Goal: Task Accomplishment & Management: Complete application form

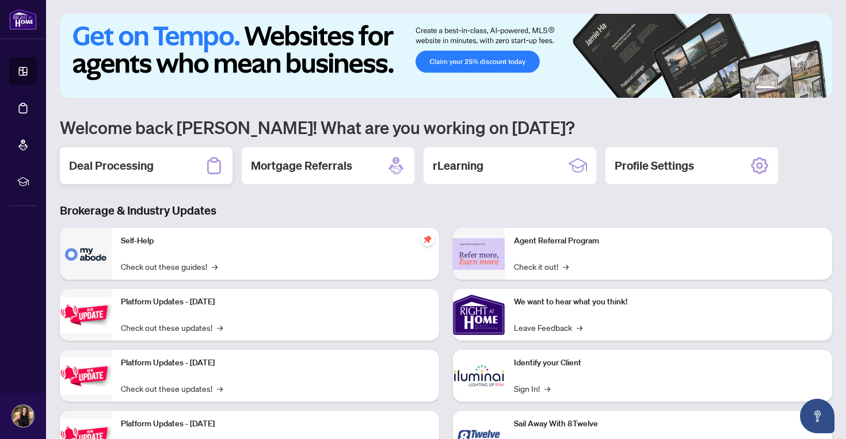
click at [119, 161] on h2 "Deal Processing" at bounding box center [111, 166] width 85 height 16
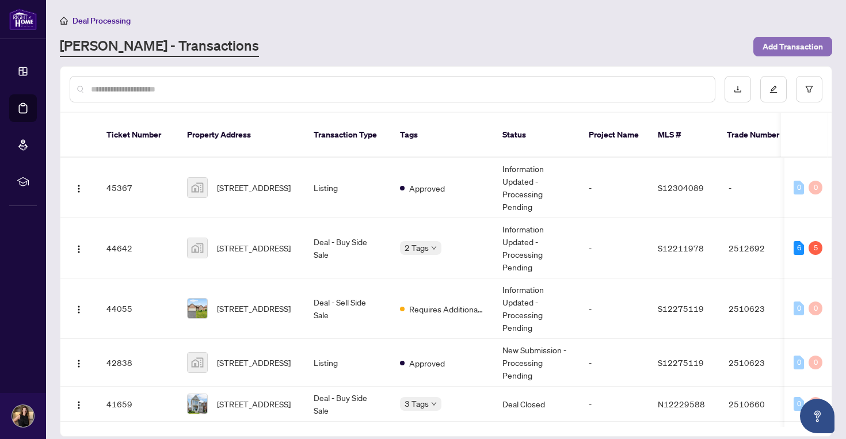
click at [783, 47] on span "Add Transaction" at bounding box center [792, 46] width 60 height 18
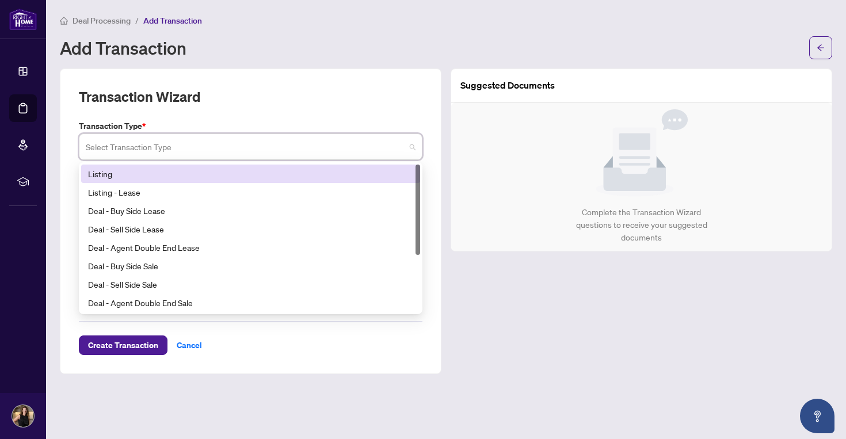
click at [323, 150] on input "search" at bounding box center [245, 148] width 319 height 25
click at [309, 176] on div "Listing" at bounding box center [250, 173] width 325 height 13
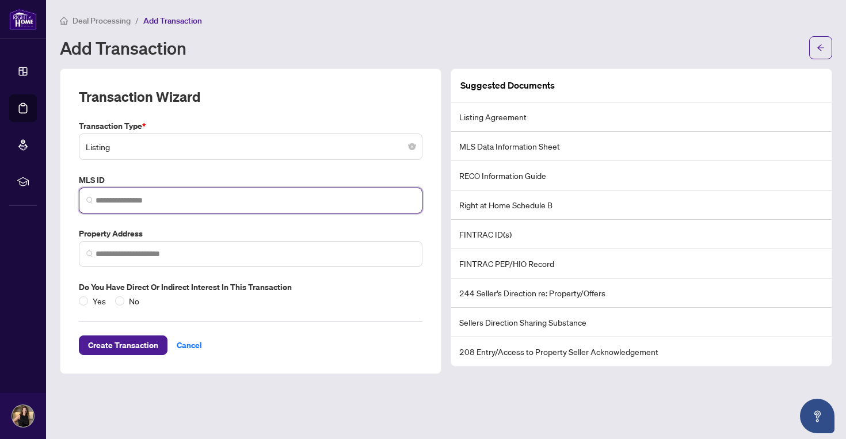
click at [290, 195] on input "search" at bounding box center [255, 200] width 319 height 12
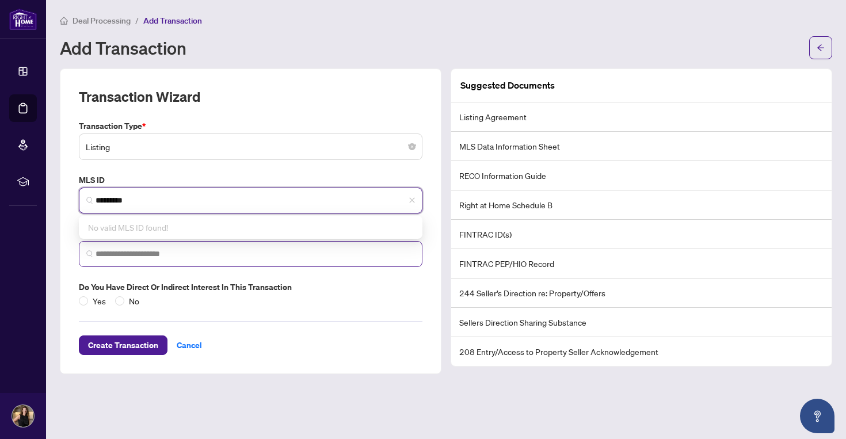
click at [281, 243] on span at bounding box center [251, 254] width 344 height 26
type input "*********"
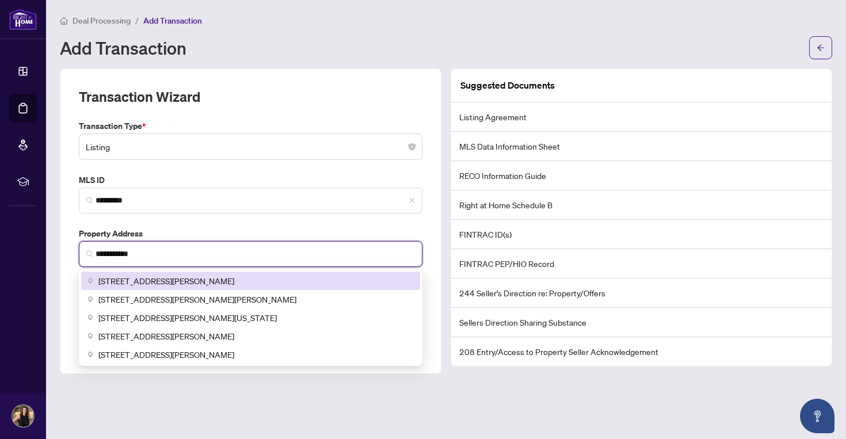
click at [247, 277] on div "[STREET_ADDRESS][PERSON_NAME]" at bounding box center [250, 280] width 325 height 13
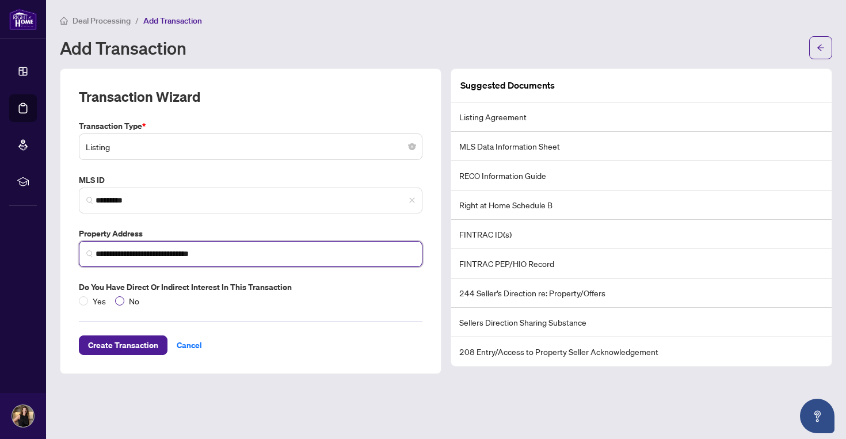
type input "**********"
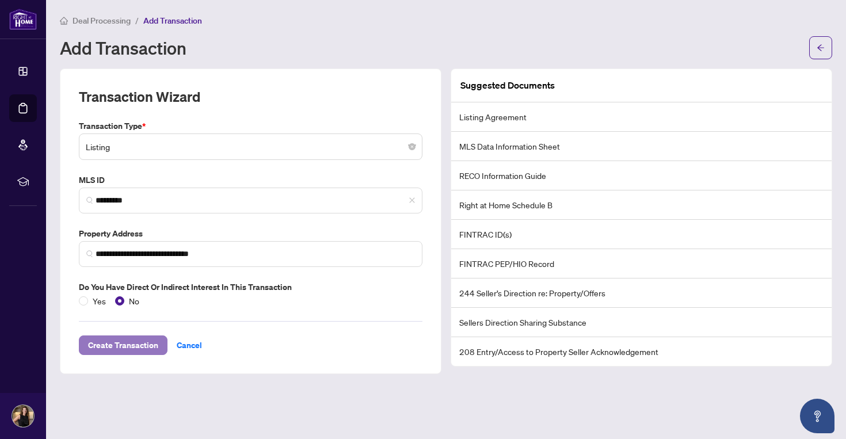
click at [105, 353] on span "Create Transaction" at bounding box center [123, 345] width 70 height 18
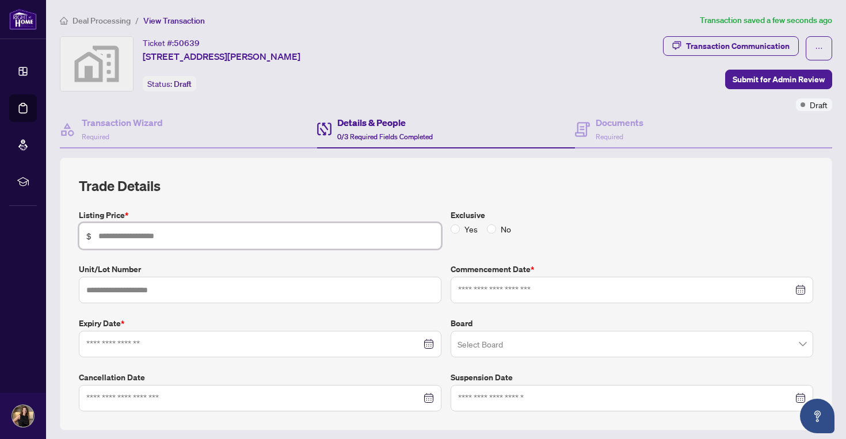
click at [197, 231] on input "text" at bounding box center [265, 236] width 335 height 13
type input "*******"
click at [508, 295] on input at bounding box center [625, 290] width 335 height 13
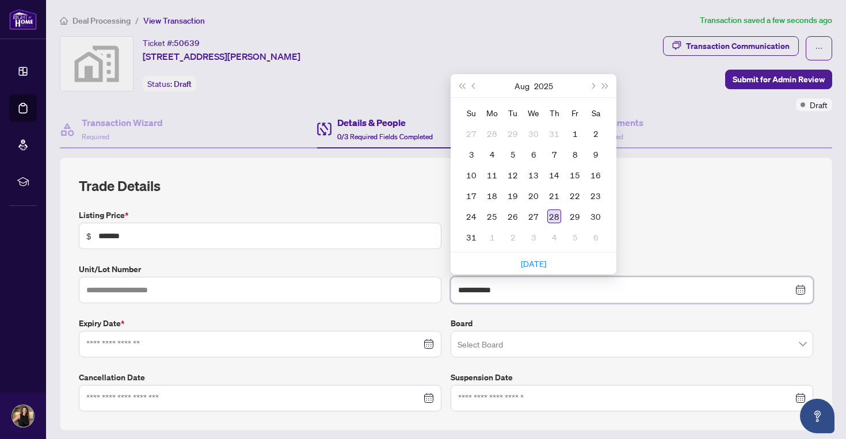
type input "**********"
click at [553, 216] on div "28" at bounding box center [554, 216] width 14 height 14
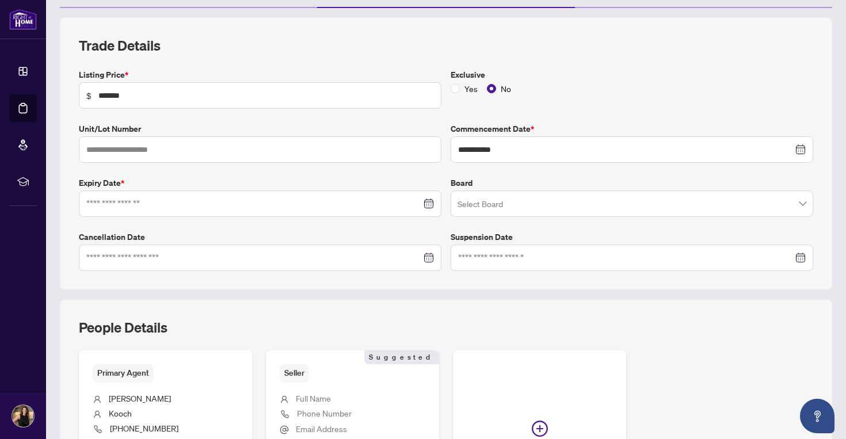
scroll to position [142, 0]
click at [265, 200] on input at bounding box center [253, 202] width 335 height 13
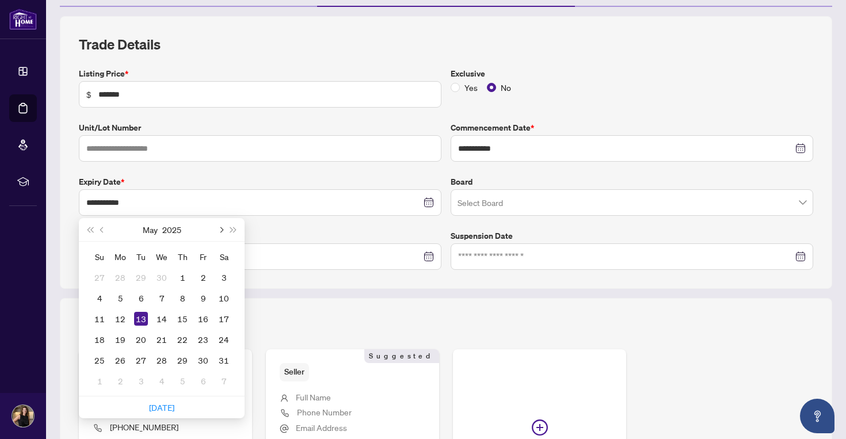
click at [220, 228] on span "Next month (PageDown)" at bounding box center [221, 230] width 6 height 6
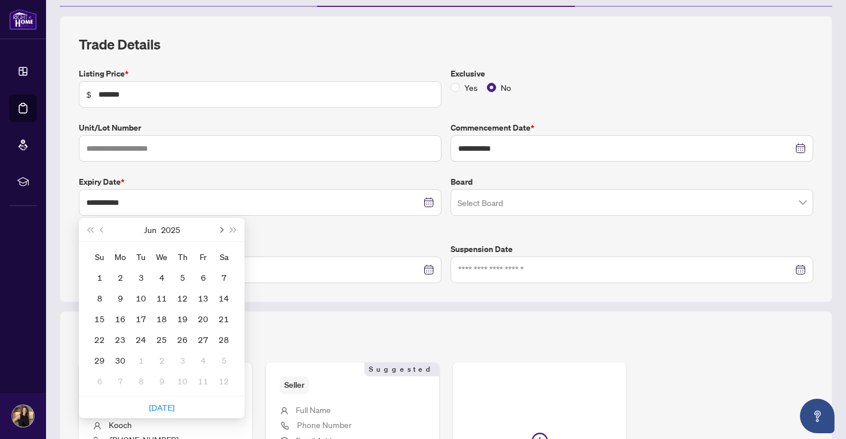
click at [220, 228] on span "Next month (PageDown)" at bounding box center [221, 230] width 6 height 6
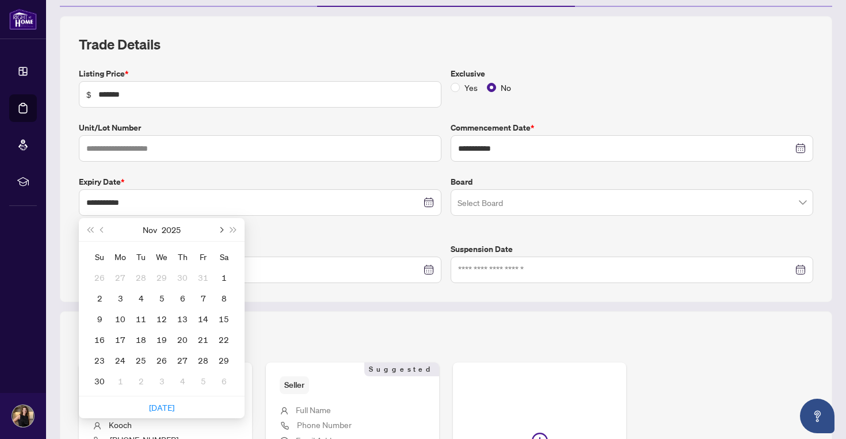
click at [220, 228] on span "Next month (PageDown)" at bounding box center [221, 230] width 6 height 6
click at [102, 227] on span "Previous month (PageUp)" at bounding box center [103, 230] width 6 height 6
type input "**********"
click at [199, 357] on div "28" at bounding box center [203, 360] width 14 height 14
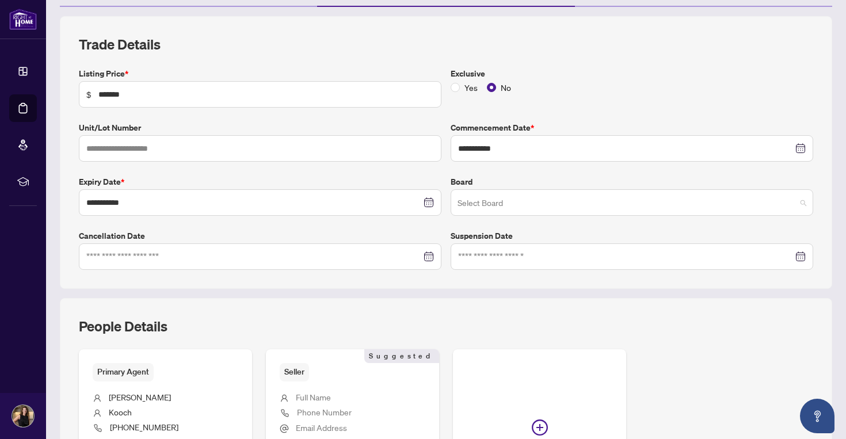
click at [562, 210] on input "search" at bounding box center [626, 204] width 338 height 25
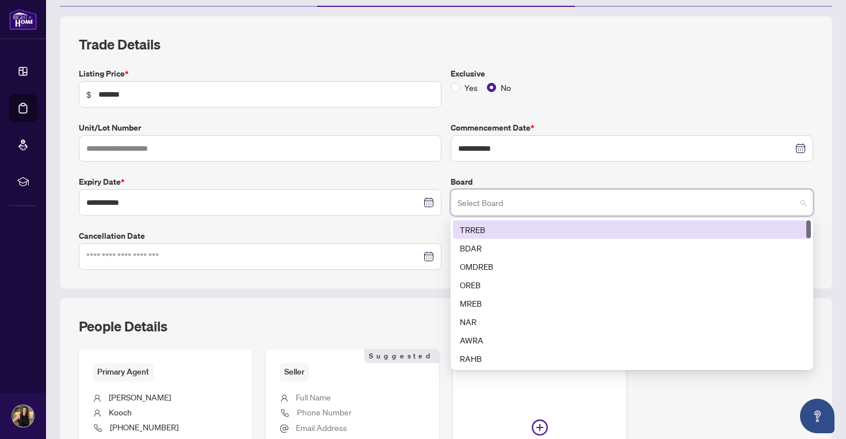
click at [532, 233] on div "TRREB" at bounding box center [632, 229] width 344 height 13
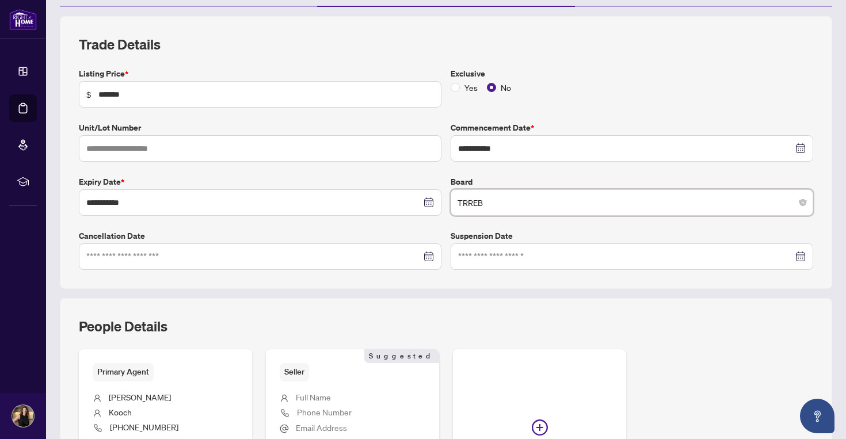
scroll to position [270, 0]
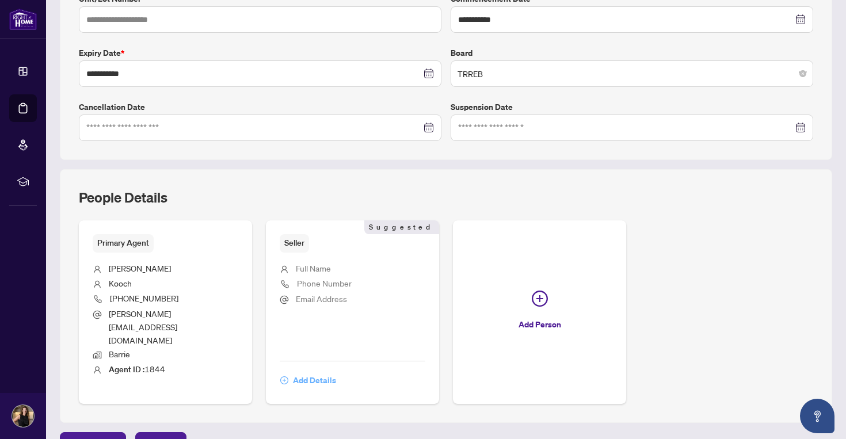
click at [311, 371] on span "Add Details" at bounding box center [314, 380] width 43 height 18
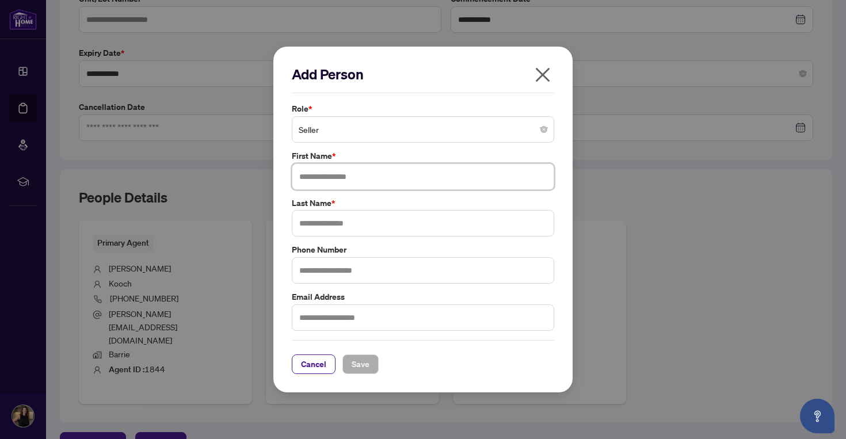
click at [363, 171] on input "text" at bounding box center [423, 176] width 262 height 26
type input "*****"
click at [353, 220] on input "text" at bounding box center [423, 223] width 262 height 26
type input "*******"
click at [361, 361] on span "Save" at bounding box center [361, 364] width 18 height 18
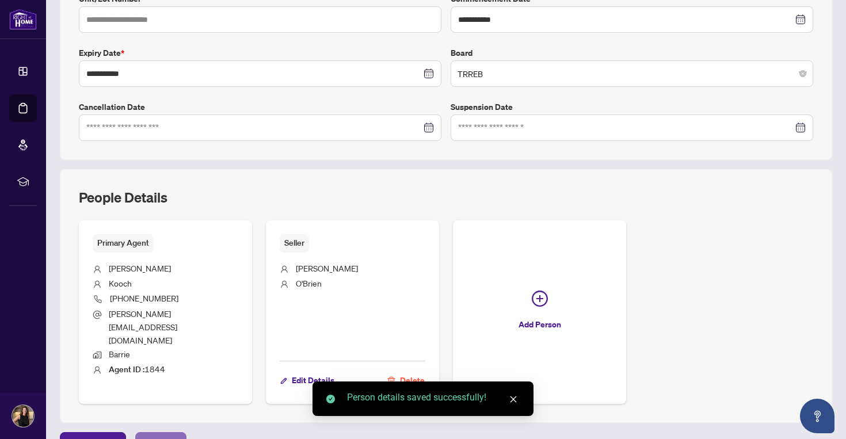
click at [151, 433] on span "Next Tab" at bounding box center [160, 442] width 33 height 18
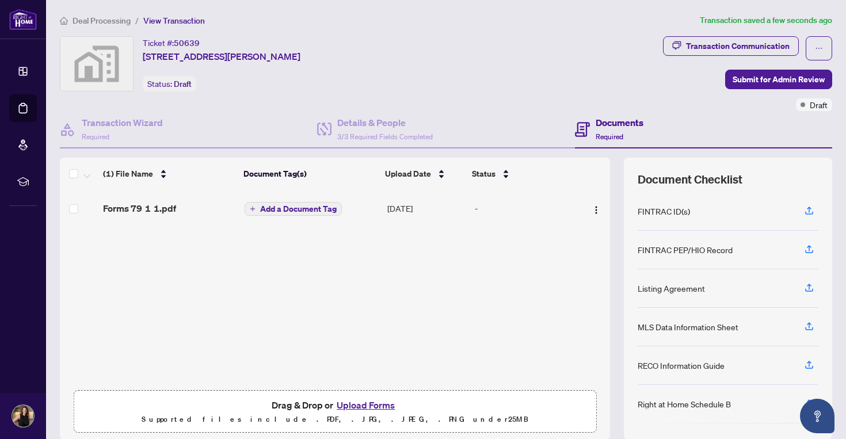
scroll to position [42, 0]
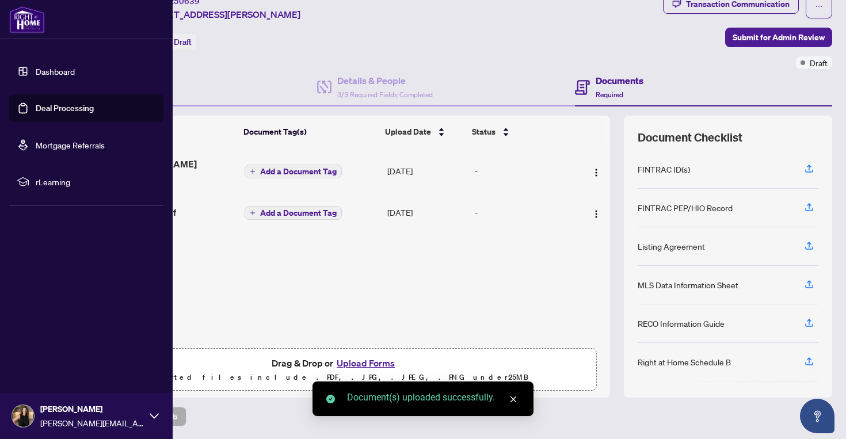
click at [55, 110] on link "Deal Processing" at bounding box center [65, 108] width 58 height 10
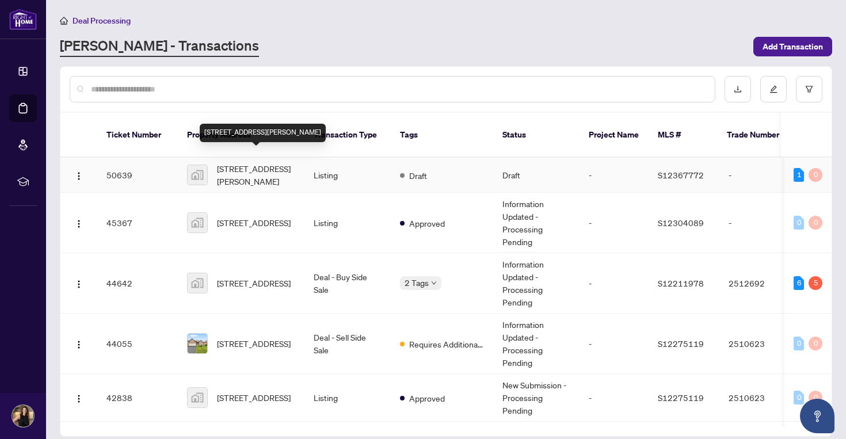
click at [245, 162] on span "[STREET_ADDRESS][PERSON_NAME]" at bounding box center [256, 174] width 78 height 25
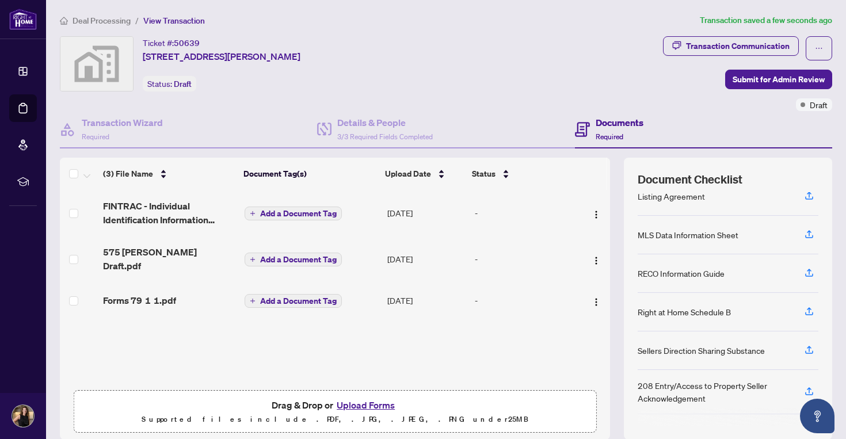
scroll to position [123, 0]
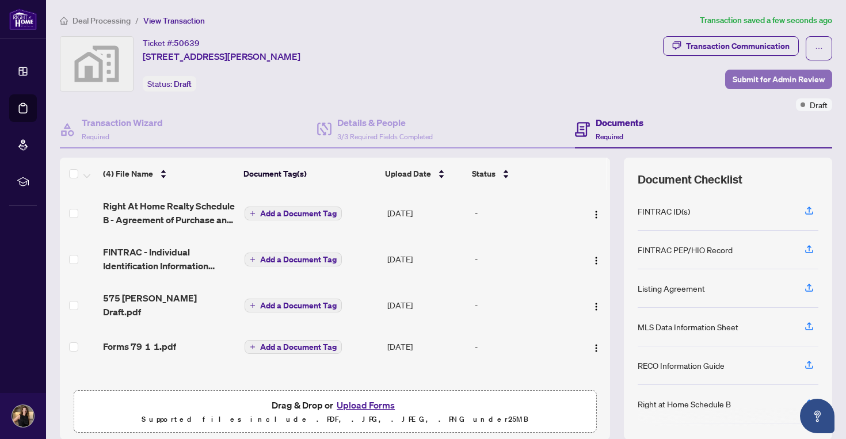
click at [774, 82] on span "Submit for Admin Review" at bounding box center [778, 79] width 92 height 18
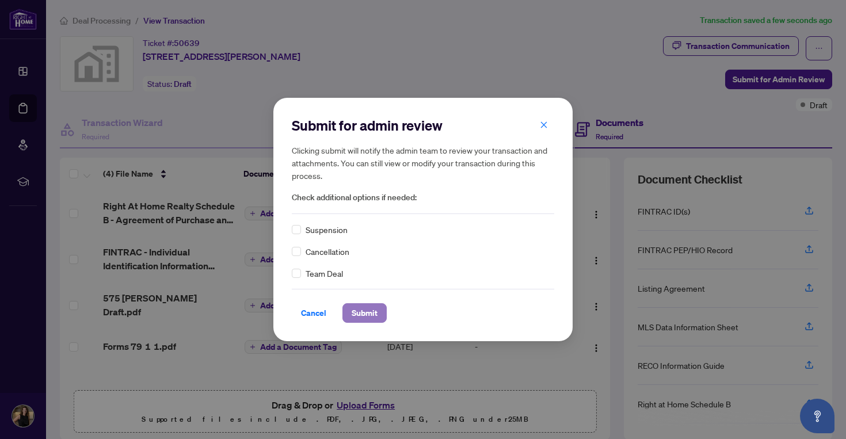
click at [364, 312] on span "Submit" at bounding box center [365, 313] width 26 height 18
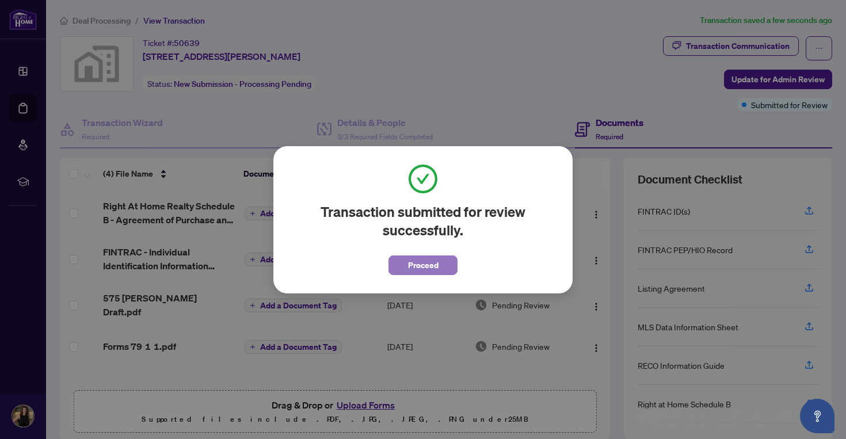
click at [417, 267] on span "Proceed" at bounding box center [423, 265] width 30 height 18
